Goal: Task Accomplishment & Management: Use online tool/utility

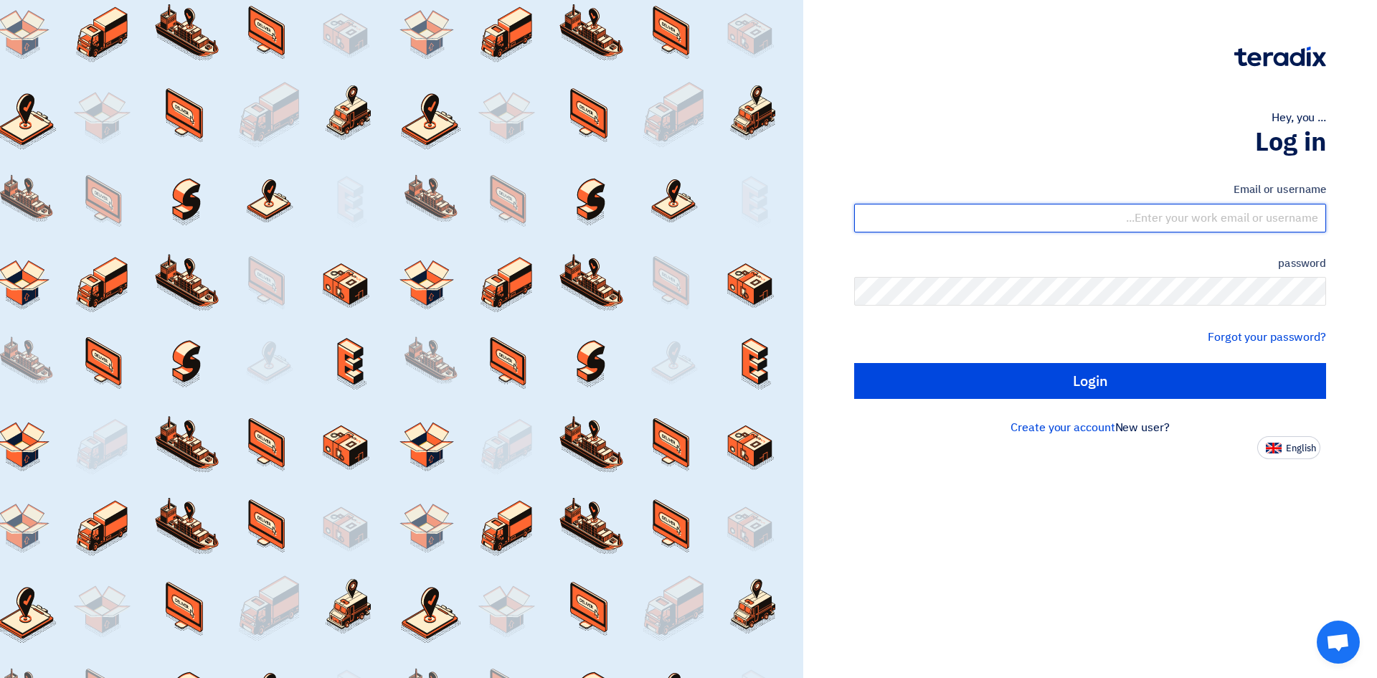
click at [1231, 217] on input "text" at bounding box center [1090, 218] width 472 height 29
type input "[EMAIL_ADDRESS][DOMAIN_NAME]"
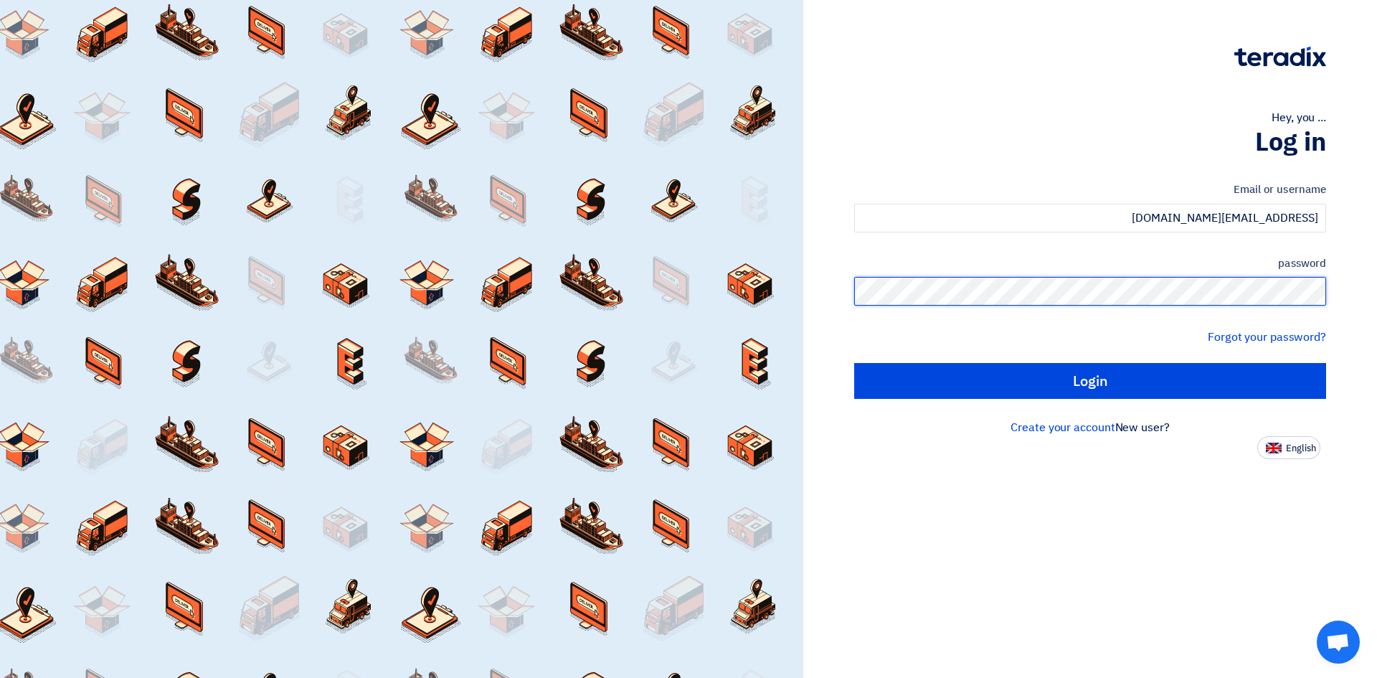
click at [854, 363] on input "Login" at bounding box center [1090, 381] width 472 height 36
type input "Sign in"
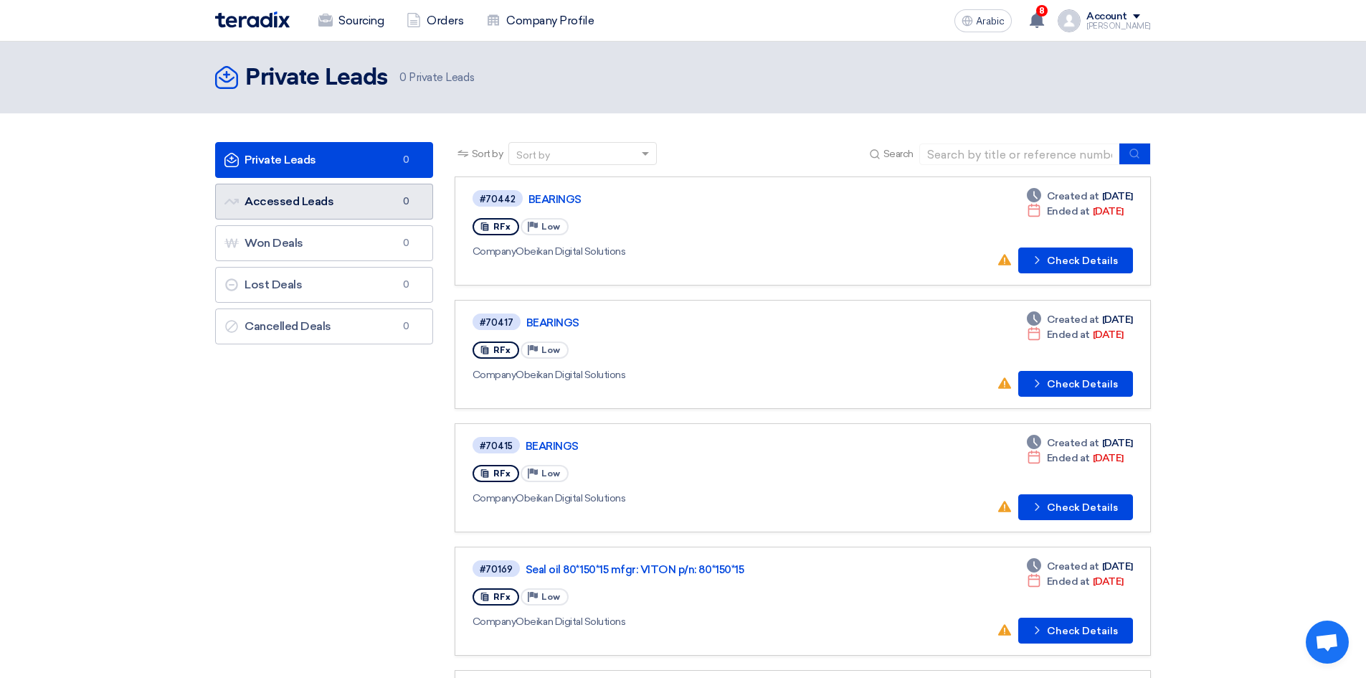
click at [305, 206] on font "Accessed Leads" at bounding box center [289, 201] width 89 height 14
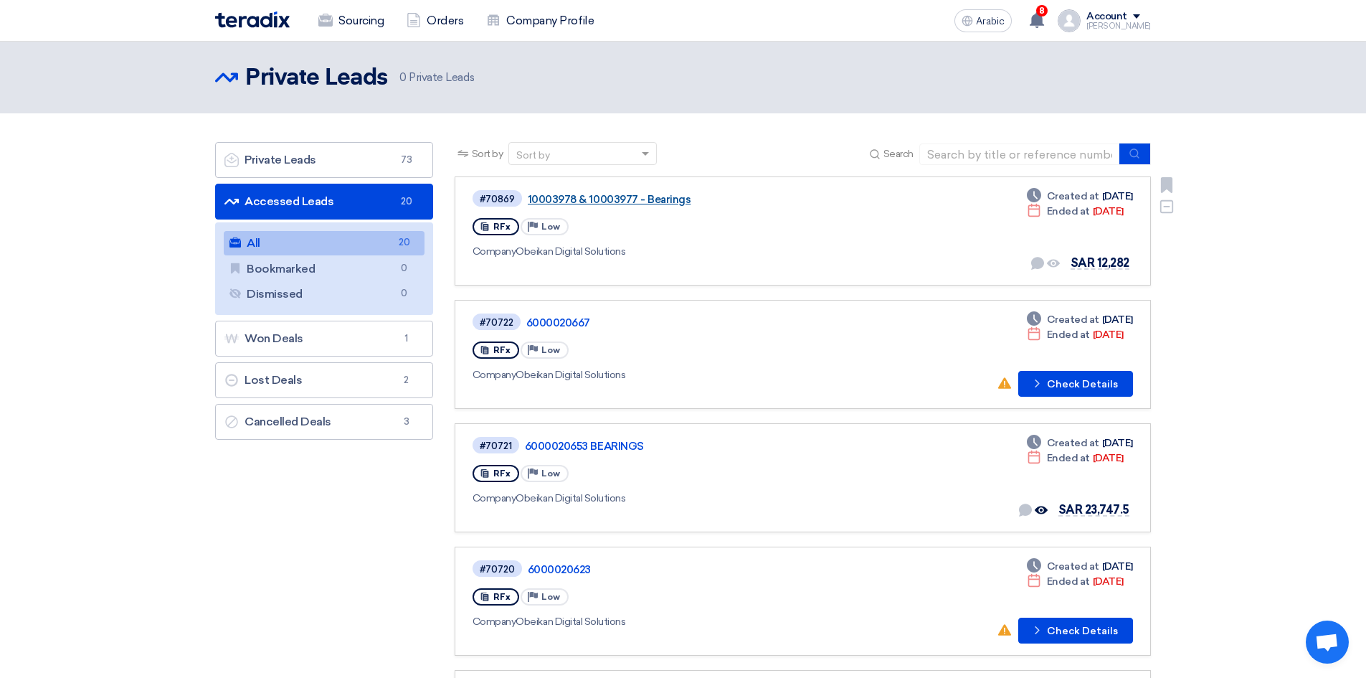
click at [657, 202] on font "10003978 & 10003977 - Bearings" at bounding box center [609, 199] width 163 height 13
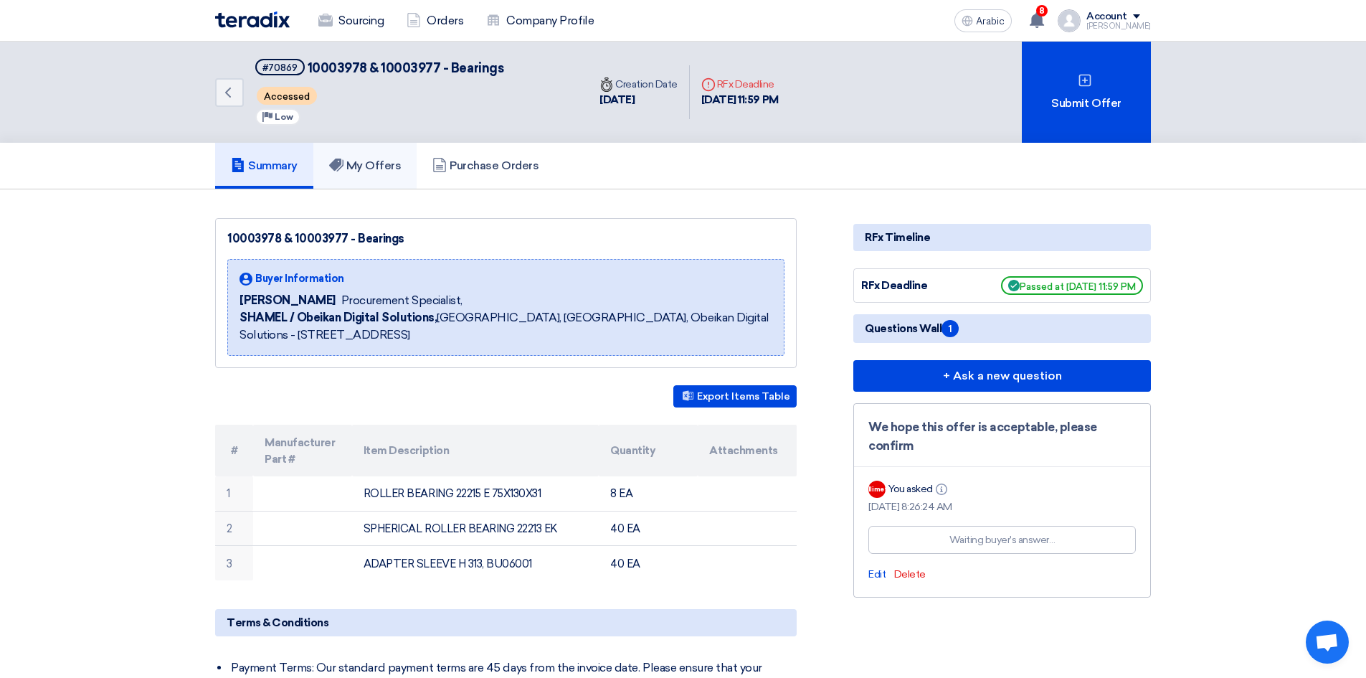
click at [394, 171] on font "My Offers" at bounding box center [373, 165] width 55 height 14
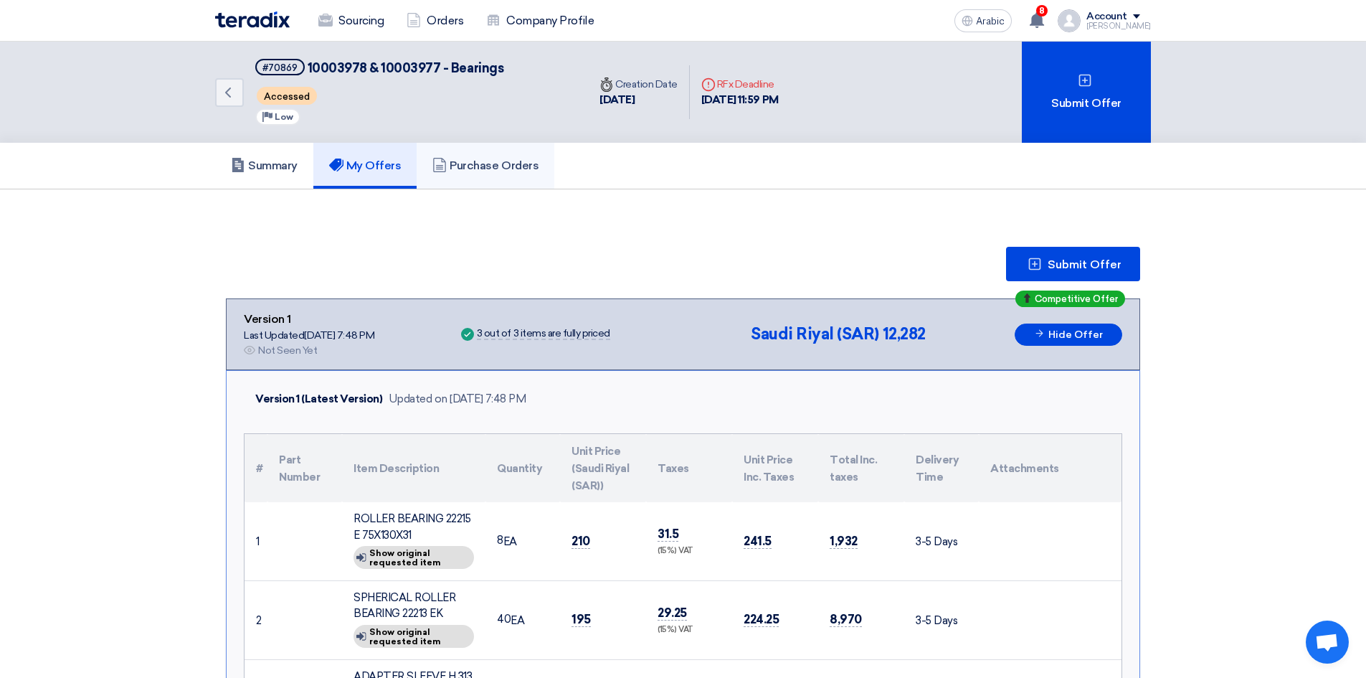
click at [508, 165] on font "Purchase Orders" at bounding box center [494, 165] width 89 height 14
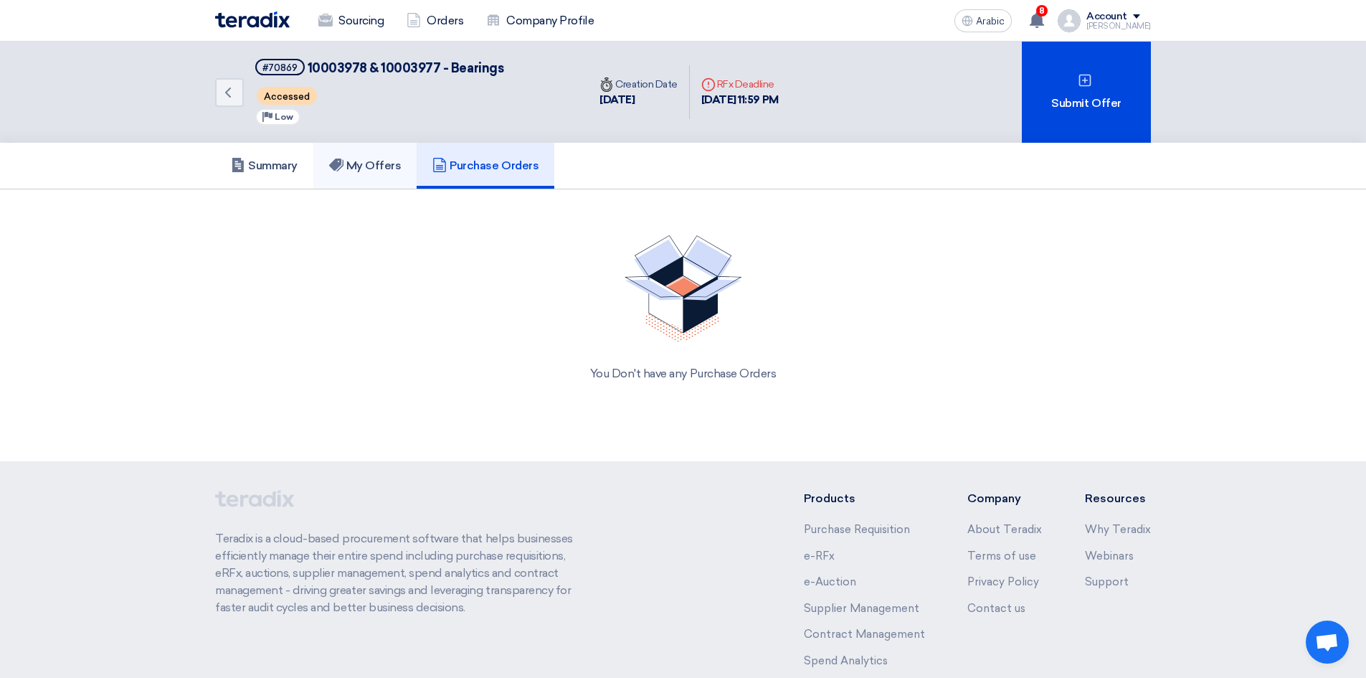
click at [377, 166] on font "My Offers" at bounding box center [373, 165] width 55 height 14
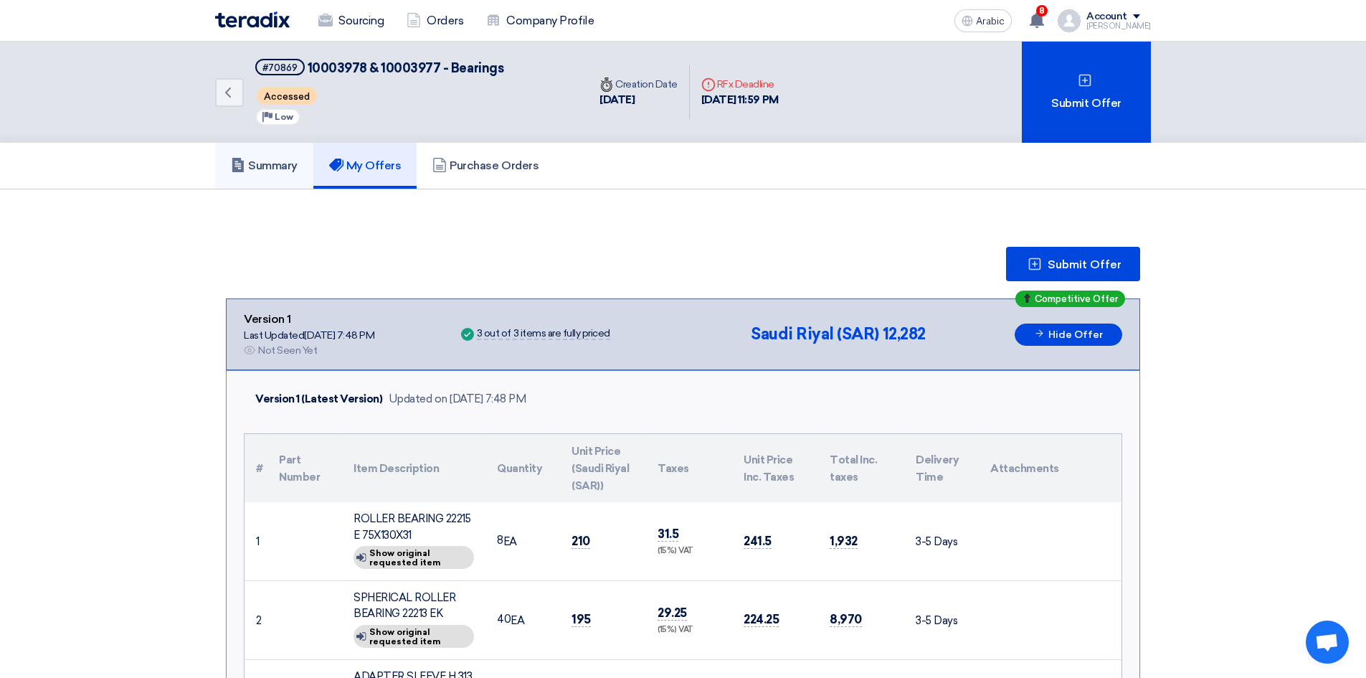
click at [285, 164] on font "Summary" at bounding box center [272, 165] width 49 height 14
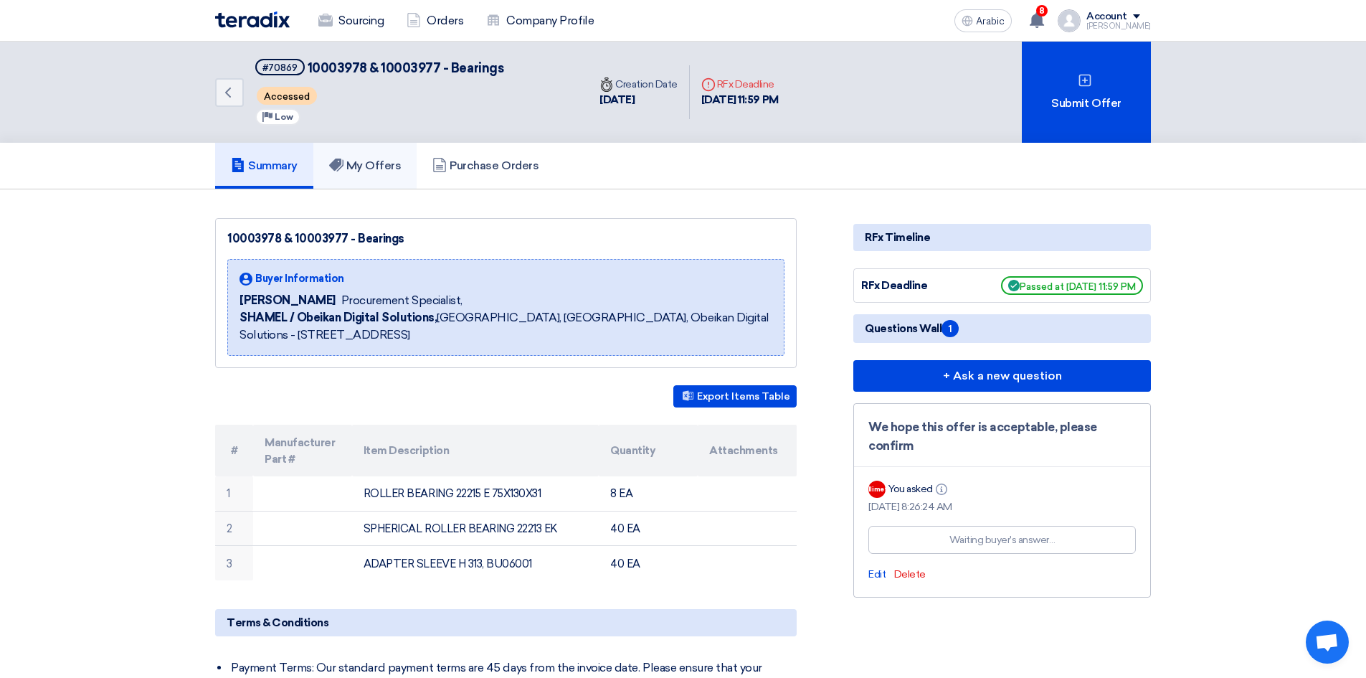
click at [381, 172] on font "My Offers" at bounding box center [373, 165] width 55 height 14
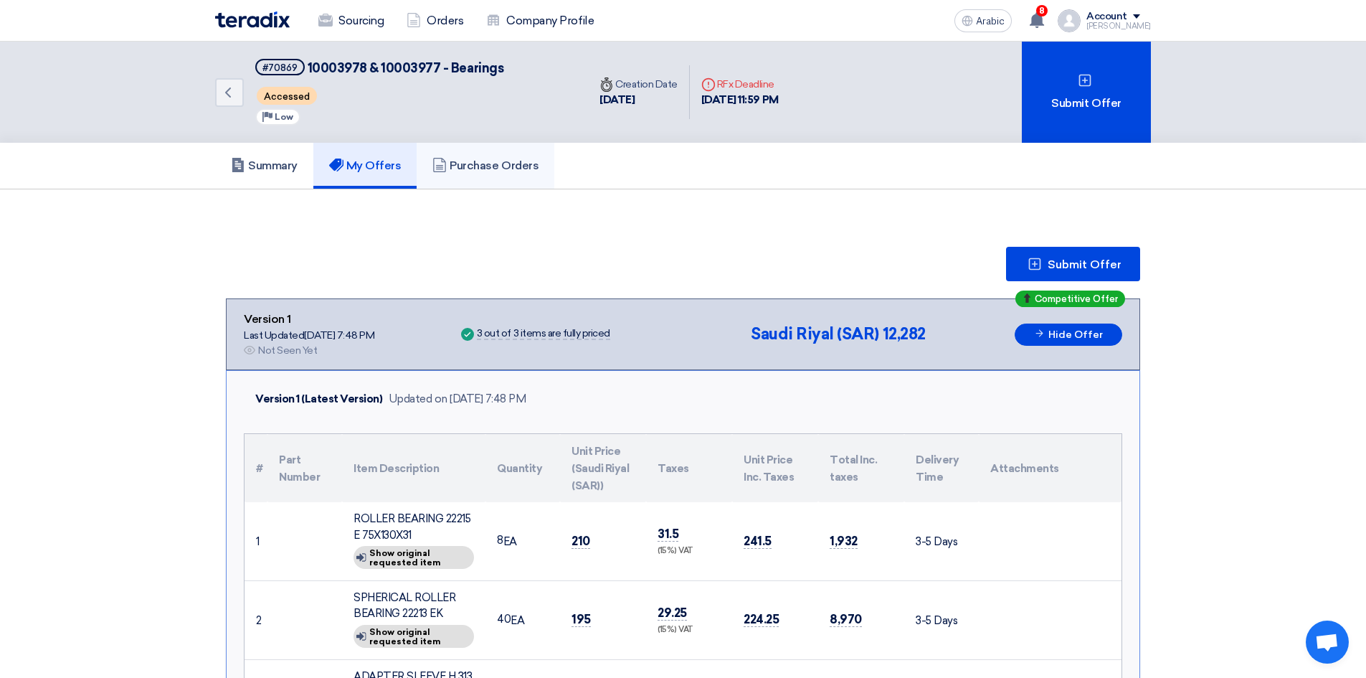
click at [512, 169] on font "Purchase Orders" at bounding box center [494, 165] width 89 height 14
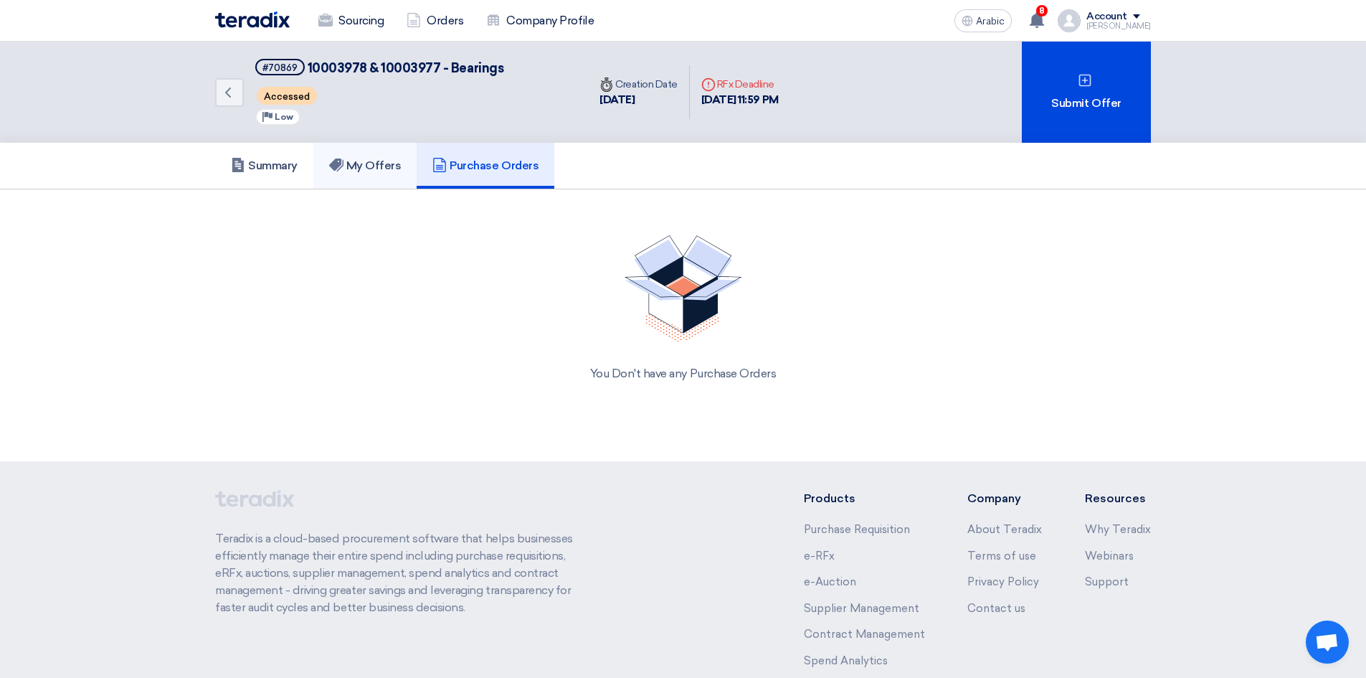
click at [376, 172] on font "My Offers" at bounding box center [373, 165] width 55 height 14
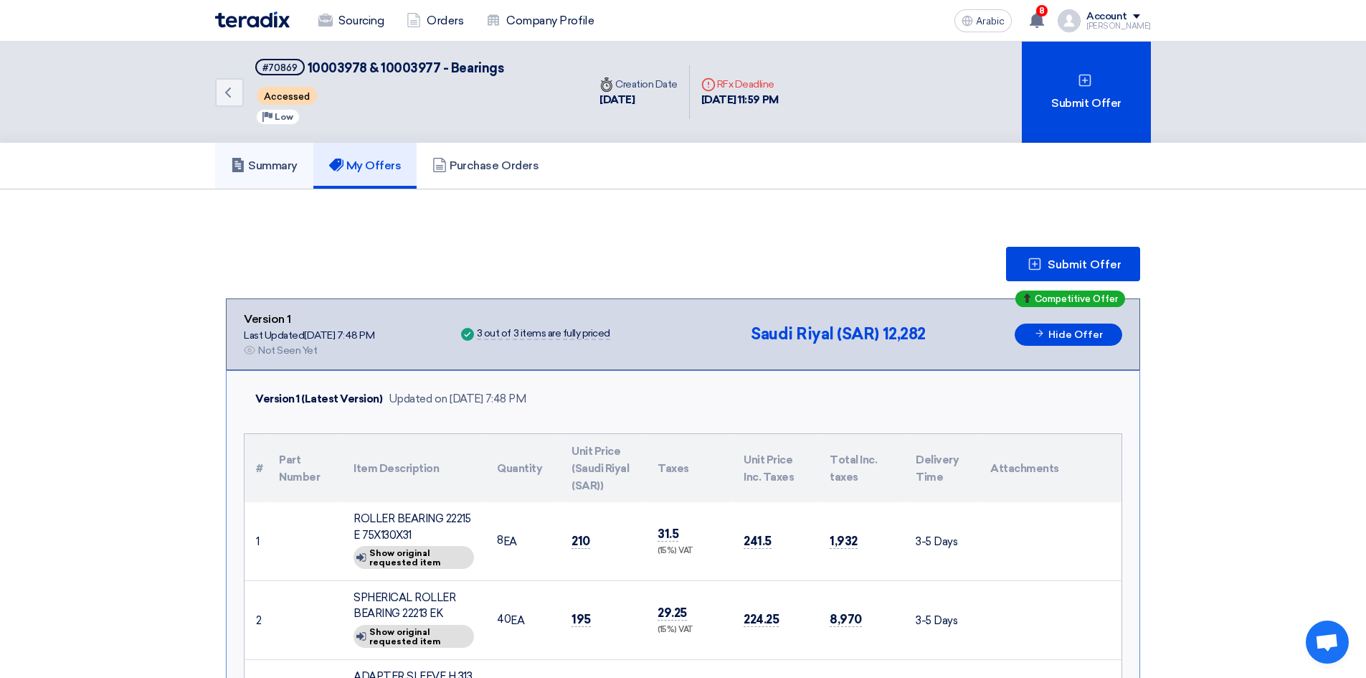
click at [272, 161] on font "Summary" at bounding box center [272, 165] width 49 height 14
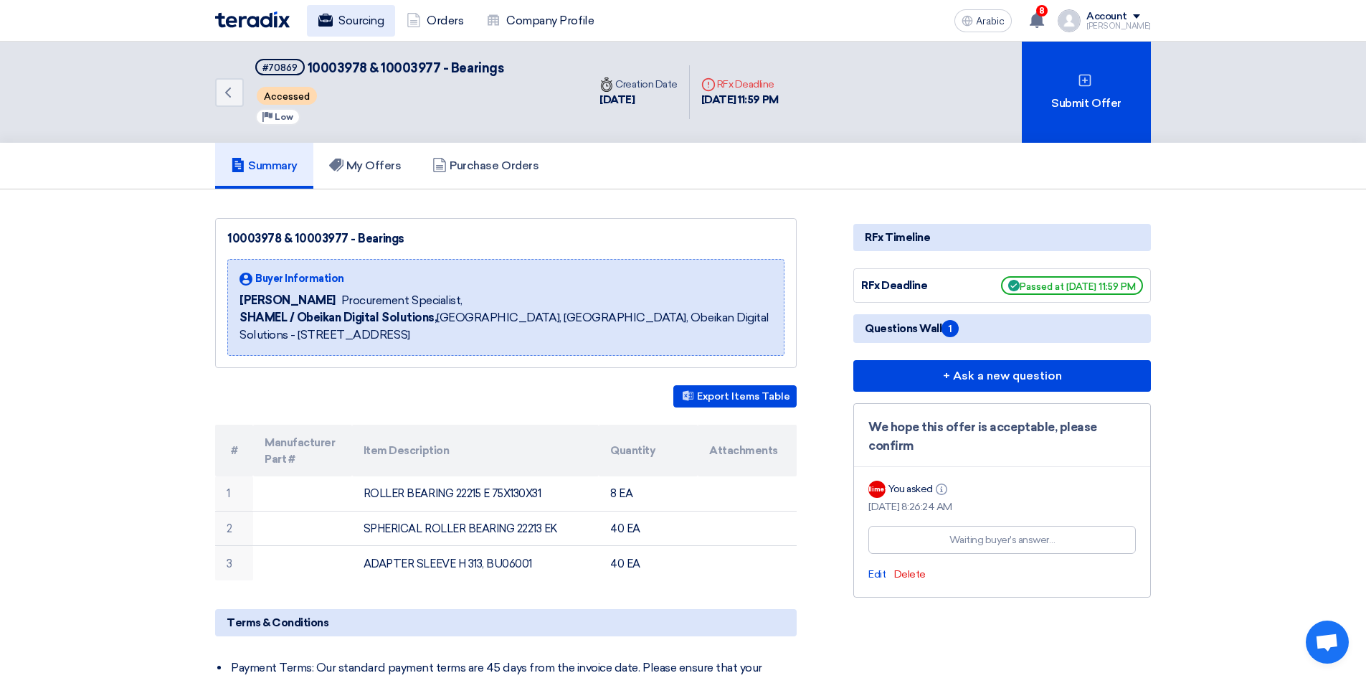
click at [367, 23] on font "Sourcing" at bounding box center [360, 21] width 45 height 14
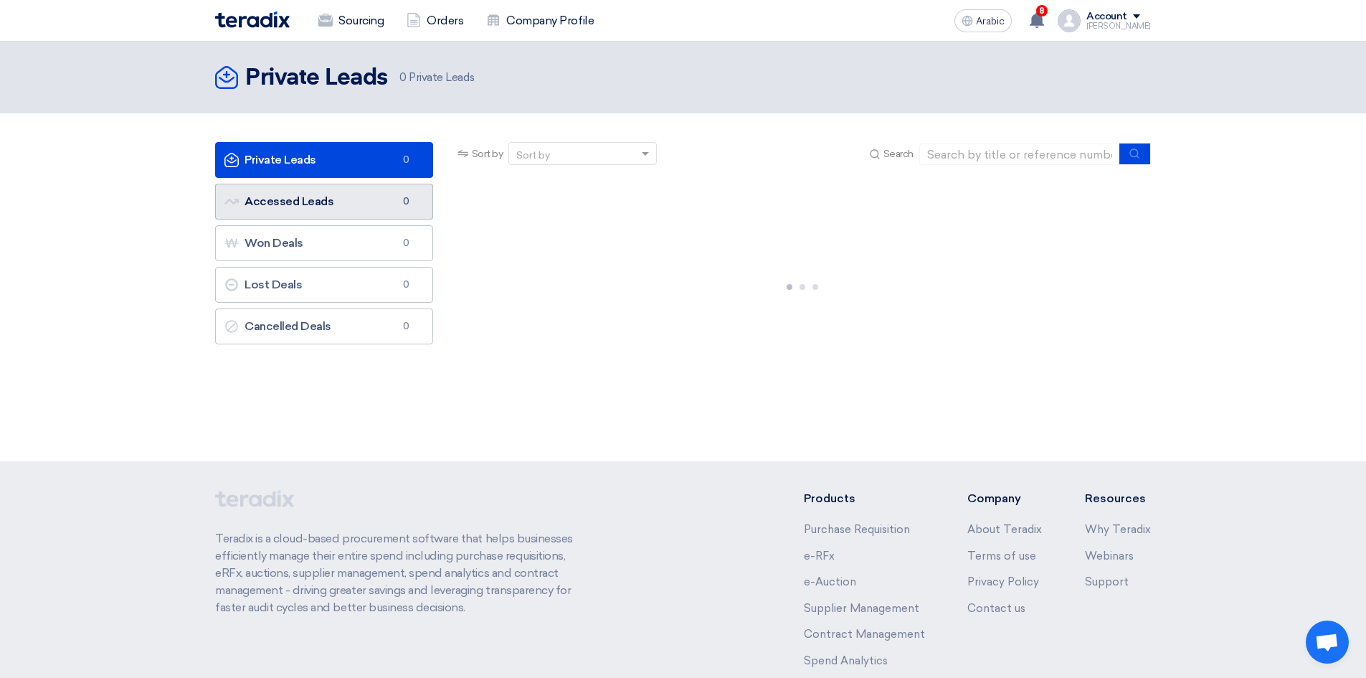
click at [357, 206] on link "Accessed Leads Accessed Leads 0" at bounding box center [324, 202] width 218 height 36
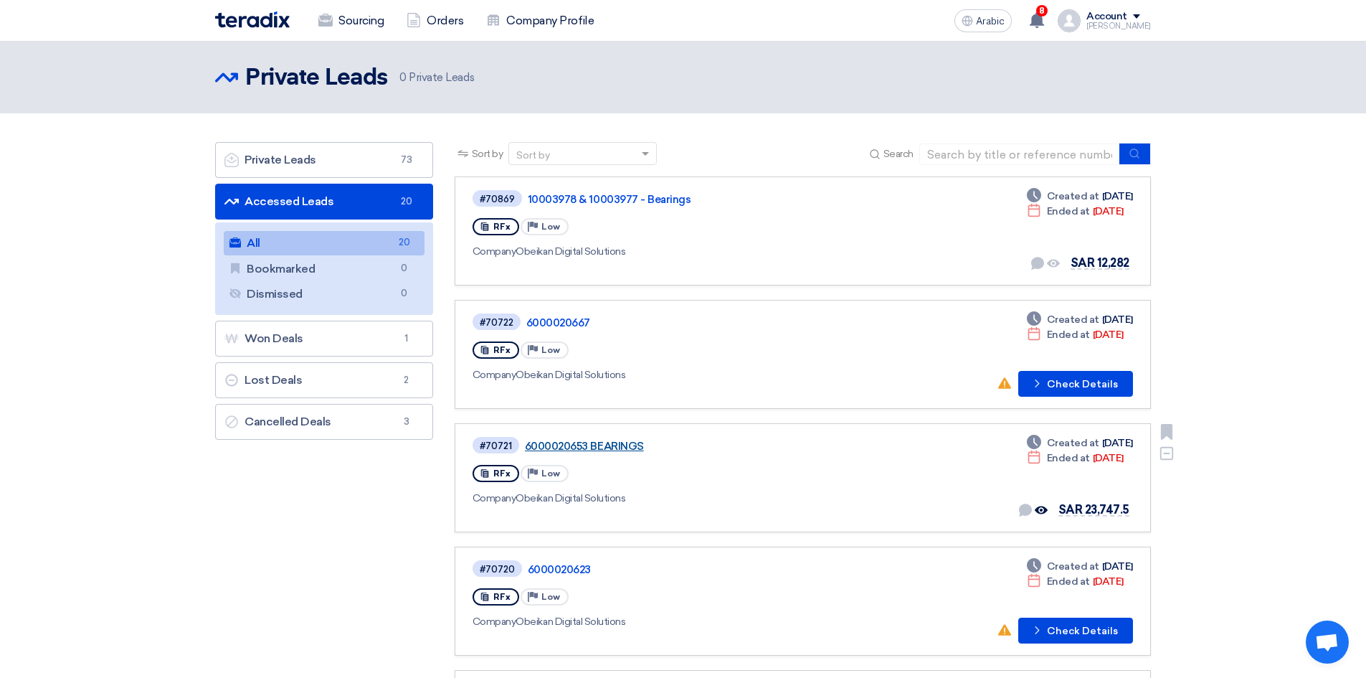
click at [606, 442] on font "6000020653 BEARINGS" at bounding box center [584, 446] width 119 height 13
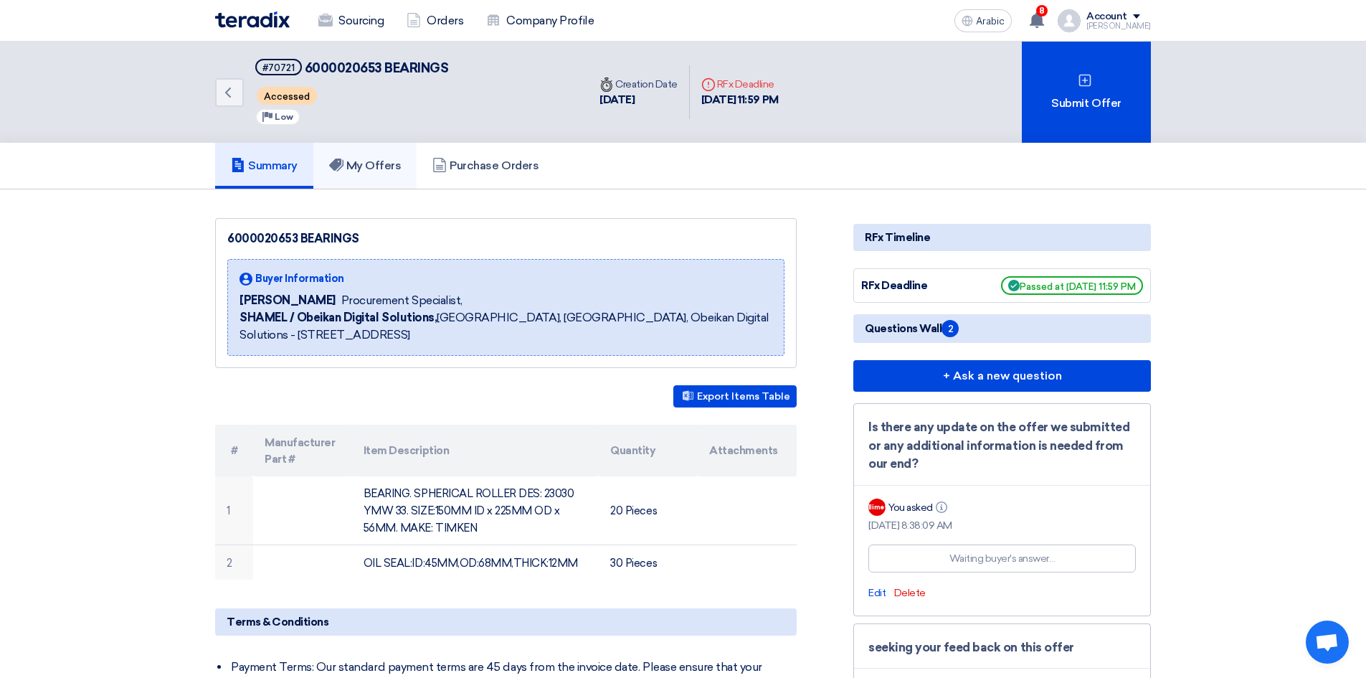
click at [382, 173] on h5 "My Offers" at bounding box center [365, 165] width 72 height 14
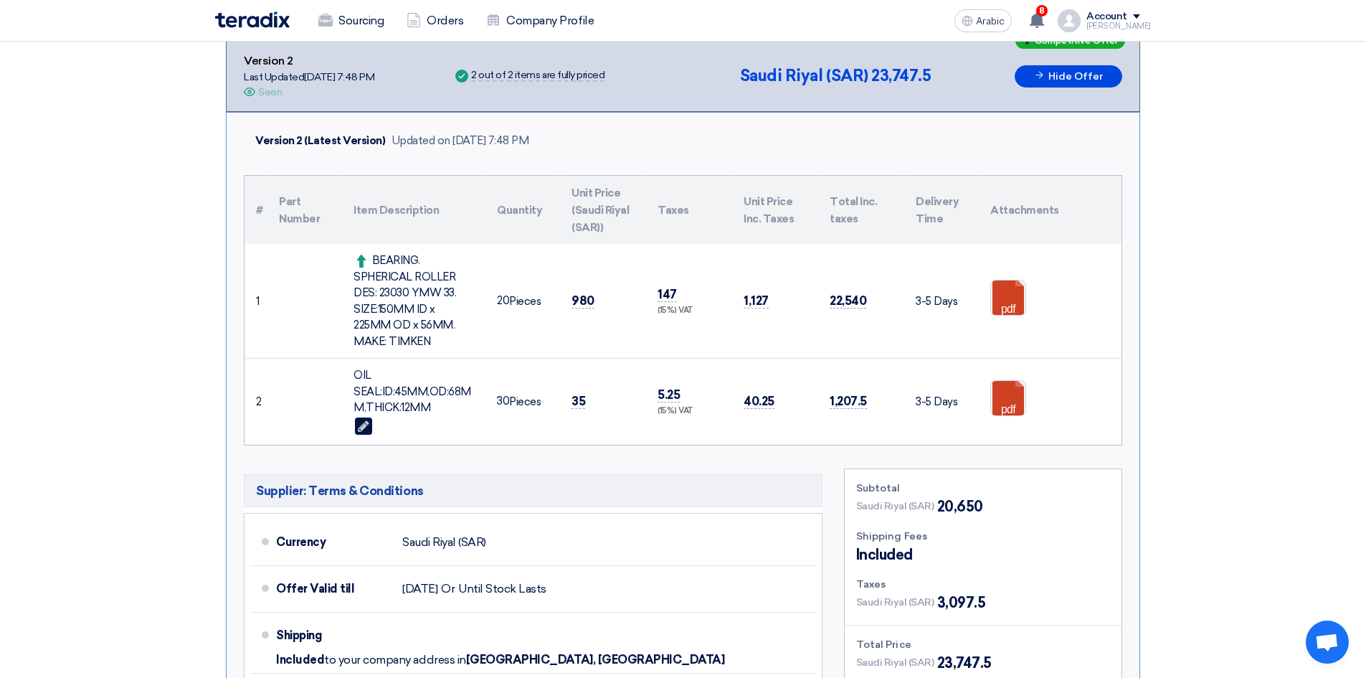
scroll to position [287, 0]
